Goal: Book appointment/travel/reservation

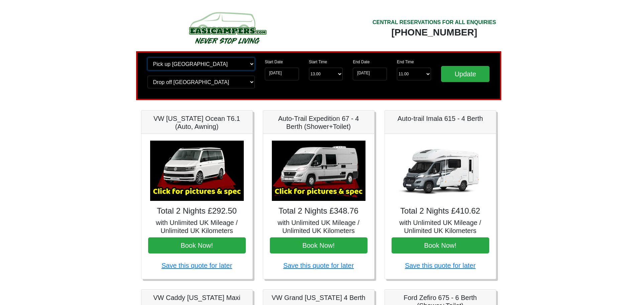
click at [205, 68] on select "Change pick up location? Pick up [GEOGRAPHIC_DATA] [GEOGRAPHIC_DATA] [GEOGRAPHI…" at bounding box center [201, 64] width 107 height 13
select select "PRE1"
click at [148, 58] on select "Change pick up location? Pick up [GEOGRAPHIC_DATA] [GEOGRAPHIC_DATA] [GEOGRAPHI…" at bounding box center [201, 64] width 107 height 13
click at [187, 85] on select "Change drop off location? Drop off [GEOGRAPHIC_DATA] [GEOGRAPHIC_DATA] [GEOGRAP…" at bounding box center [201, 82] width 107 height 13
select select "PRE1"
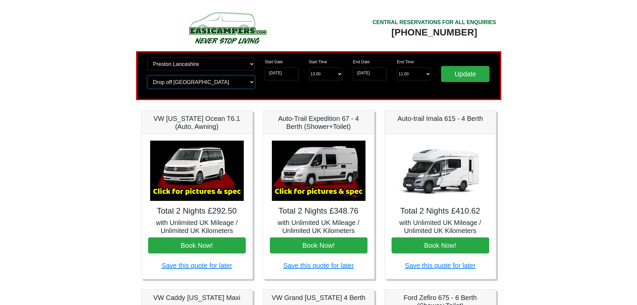
click at [148, 76] on select "Change drop off location? Drop off [GEOGRAPHIC_DATA] [GEOGRAPHIC_DATA] [GEOGRAP…" at bounding box center [201, 82] width 107 height 13
drag, startPoint x: 415, startPoint y: 77, endPoint x: 408, endPoint y: 77, distance: 7.4
click at [415, 77] on select "End Time 11.00 -------- 08.00 am 09.00 am 10.00 am 11.00 am ([DATE] Only)" at bounding box center [414, 74] width 34 height 13
click at [371, 71] on input "[DATE]" at bounding box center [370, 74] width 34 height 13
click at [329, 74] on select "Start Time 13.00 -------- 11.00 am ([DATE] & [DATE] Only) 12.00 pm ([DATE]) 13.…" at bounding box center [326, 74] width 34 height 13
